Goal: Transaction & Acquisition: Purchase product/service

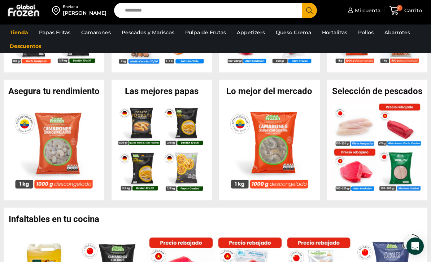
scroll to position [256, 0]
click at [182, 100] on div "Las mejores papas En stock Potato Pocket rellenos con Queso Crema y Finas Hierb…" at bounding box center [161, 140] width 101 height 121
click at [172, 147] on img at bounding box center [184, 125] width 45 height 45
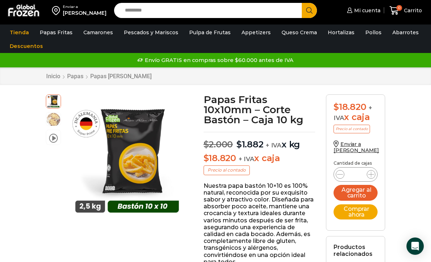
click at [371, 173] on icon at bounding box center [371, 175] width 6 height 6
click at [370, 172] on icon at bounding box center [371, 175] width 6 height 6
click at [373, 173] on icon at bounding box center [371, 175] width 6 height 6
type input "*"
click at [366, 210] on button "Comprar ahora" at bounding box center [355, 211] width 44 height 15
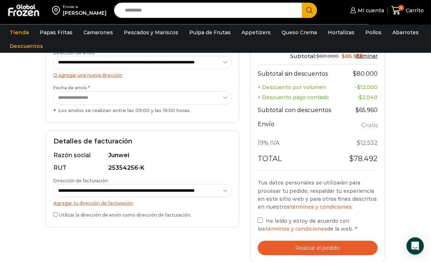
scroll to position [159, 0]
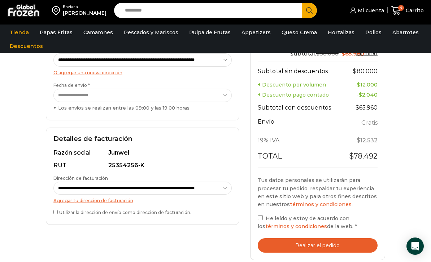
click at [341, 245] on button "Realizar el pedido" at bounding box center [317, 245] width 120 height 15
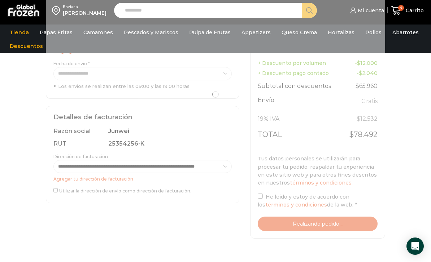
scroll to position [182, 0]
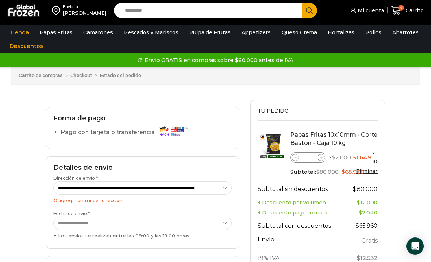
click at [398, 12] on icon at bounding box center [395, 10] width 9 height 9
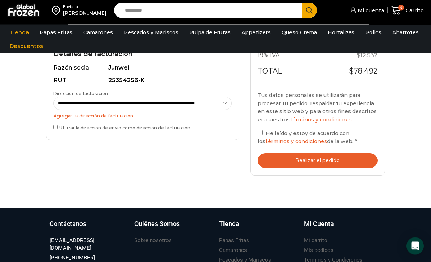
scroll to position [217, 0]
click at [338, 162] on button "Realizar el pedido" at bounding box center [317, 160] width 120 height 15
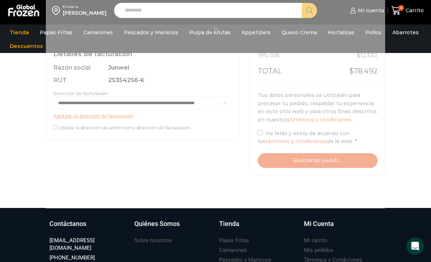
scroll to position [240, 0]
